Goal: Task Accomplishment & Management: Complete application form

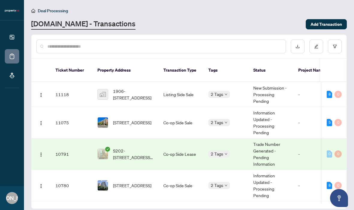
click at [156, 8] on div "Deal Processing" at bounding box center [189, 10] width 316 height 7
click at [139, 119] on span "[STREET_ADDRESS]" at bounding box center [132, 122] width 38 height 7
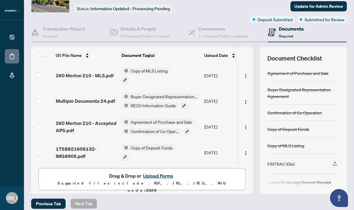
scroll to position [40, 0]
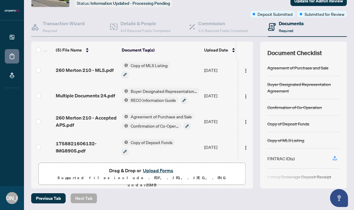
click at [152, 169] on button "Upload Forms" at bounding box center [158, 171] width 34 height 8
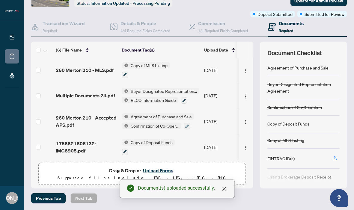
scroll to position [0, 0]
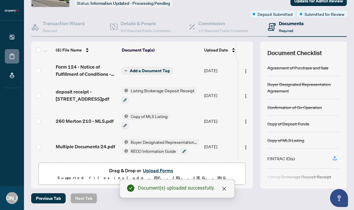
click at [145, 69] on span "Add a Document Tag" at bounding box center [150, 71] width 40 height 4
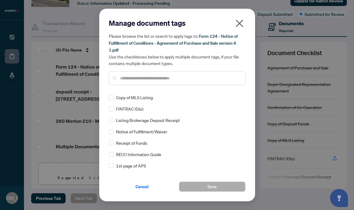
scroll to position [43, 0]
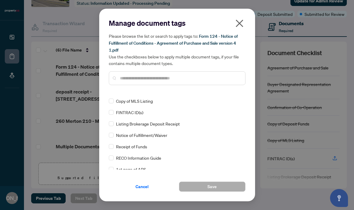
click at [114, 135] on div "Notice of Fulfillment/Waiver" at bounding box center [175, 135] width 133 height 7
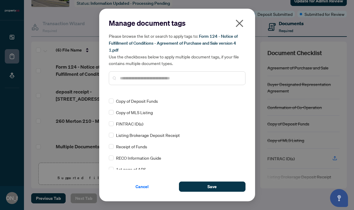
scroll to position [0, 0]
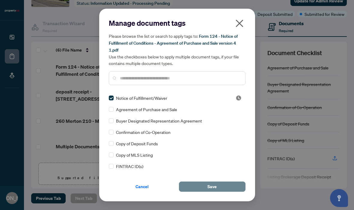
click at [225, 189] on button "Save" at bounding box center [212, 187] width 67 height 10
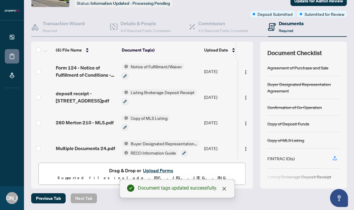
scroll to position [6, 0]
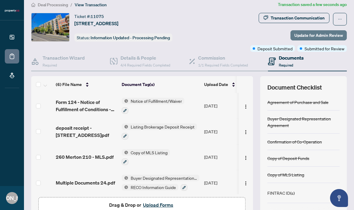
click at [308, 35] on span "Update for Admin Review" at bounding box center [319, 36] width 49 height 10
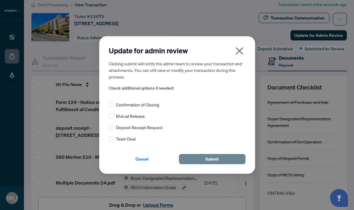
click at [199, 156] on button "Submit" at bounding box center [212, 159] width 67 height 10
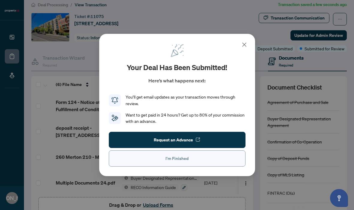
click at [181, 162] on span "I'm Finished" at bounding box center [177, 159] width 23 height 10
